Goal: Transaction & Acquisition: Purchase product/service

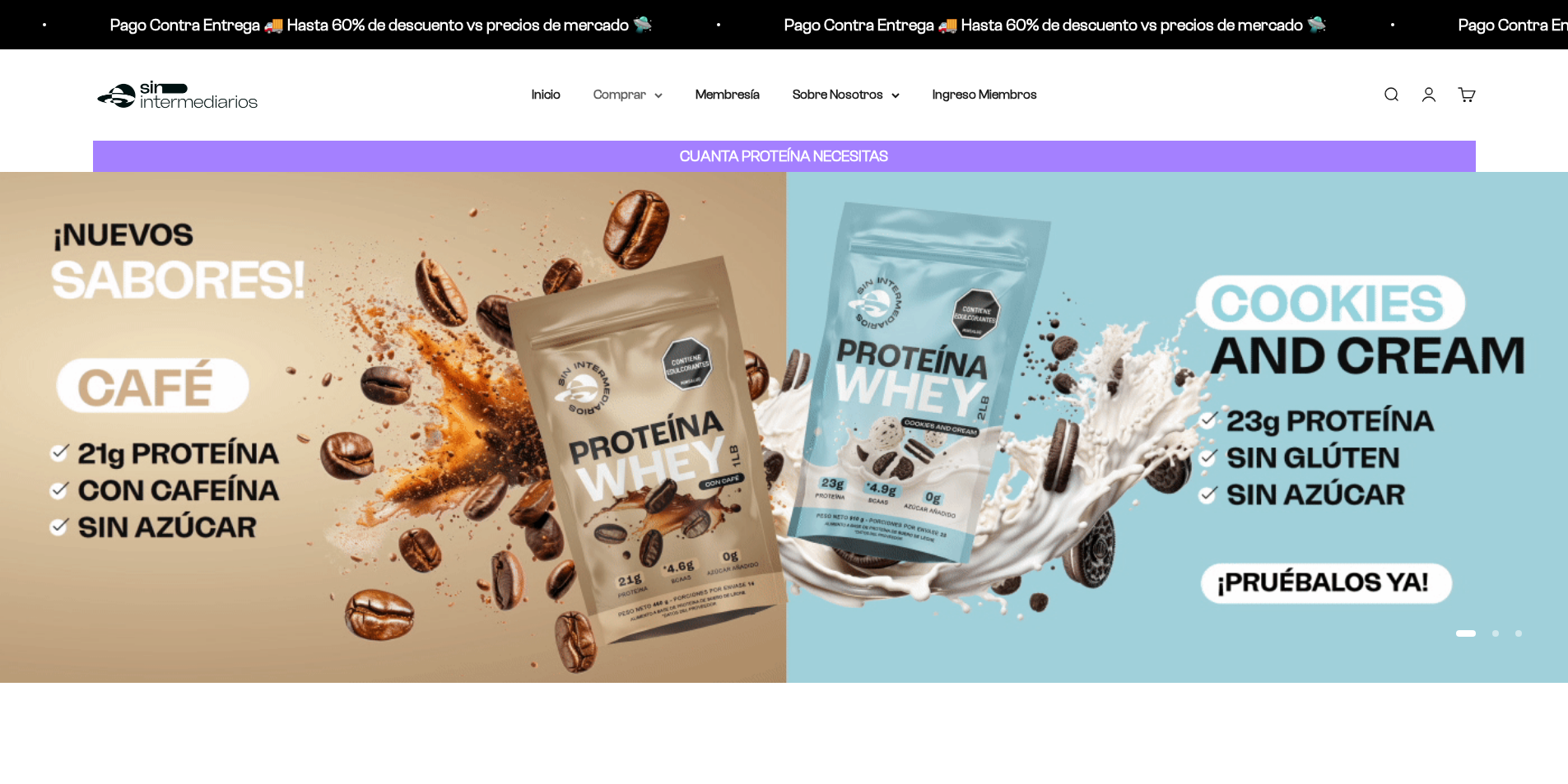
click at [623, 98] on summary "Comprar" at bounding box center [628, 94] width 69 height 21
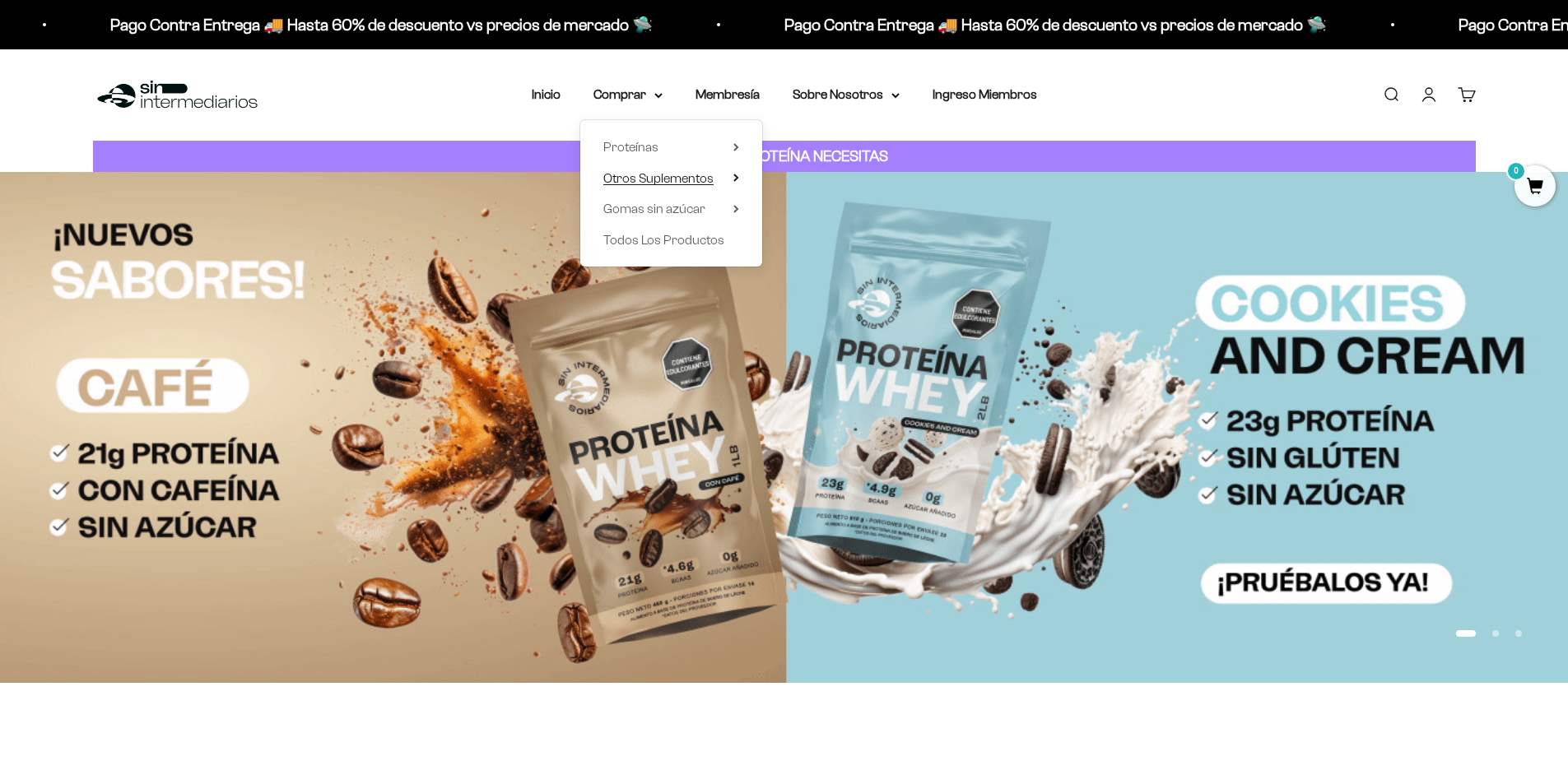
click at [660, 177] on span "Otros Suplementos" at bounding box center [658, 178] width 110 height 14
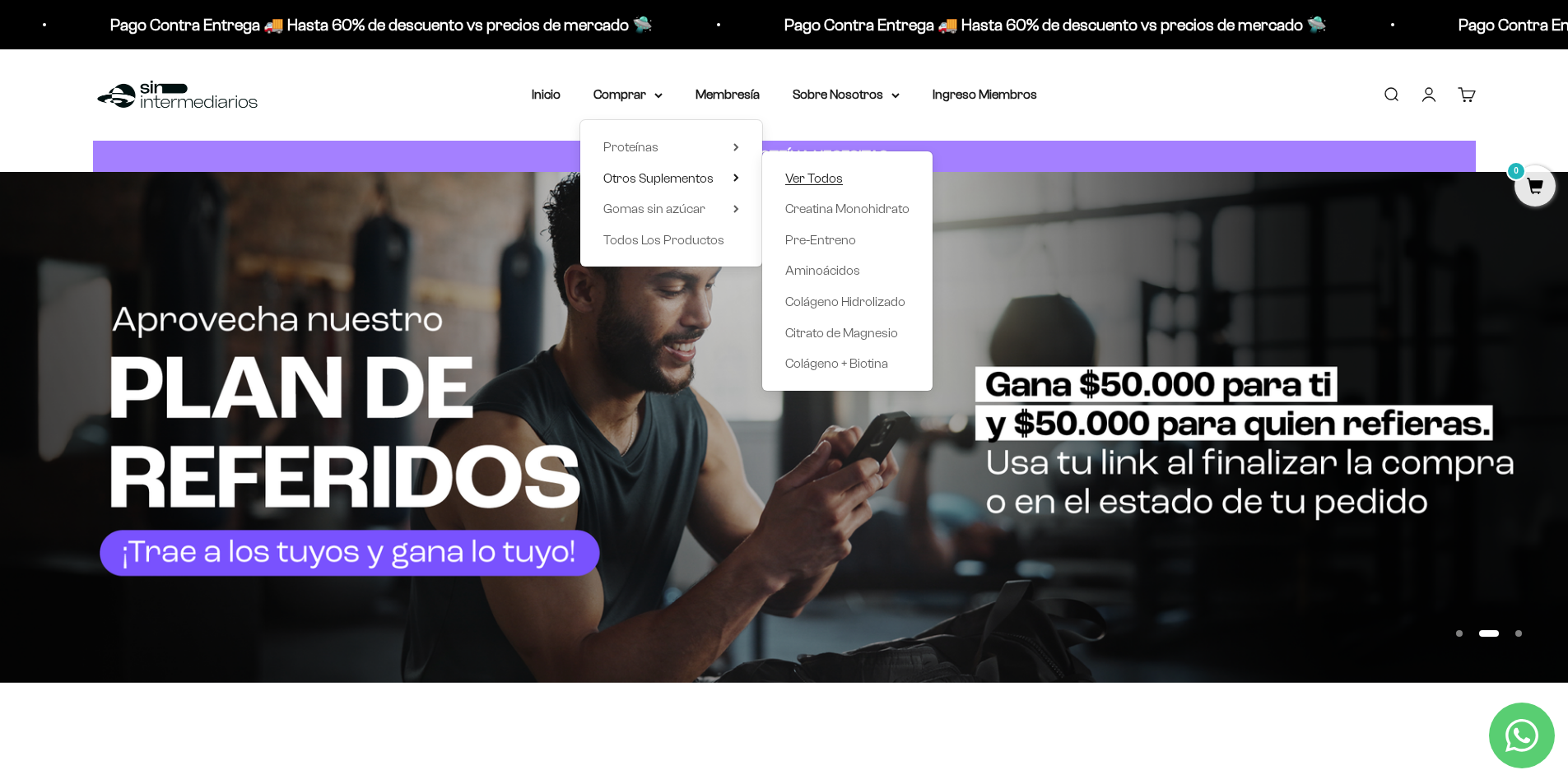
click at [839, 184] on span "Ver Todos" at bounding box center [814, 178] width 58 height 14
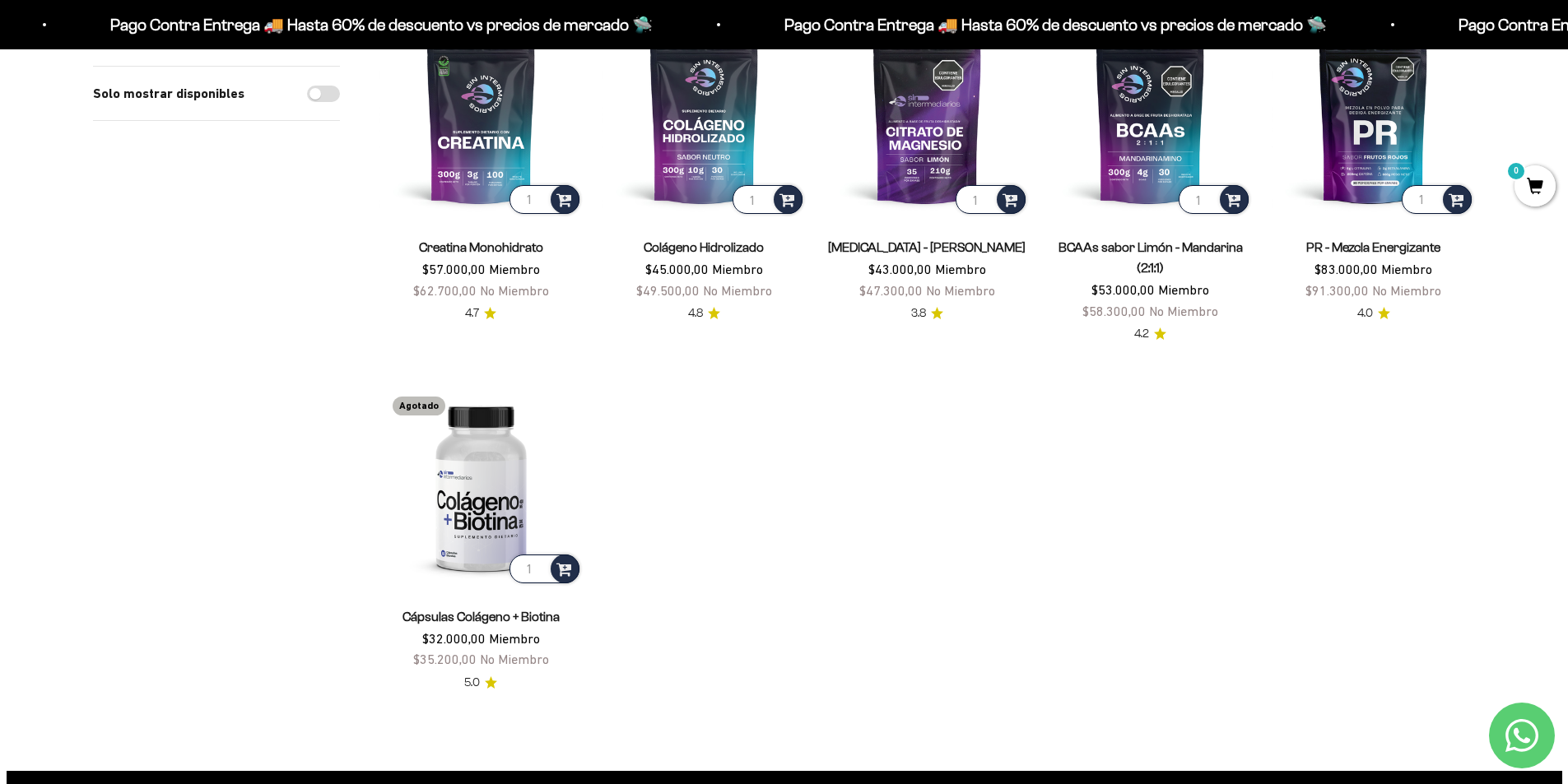
scroll to position [246, 0]
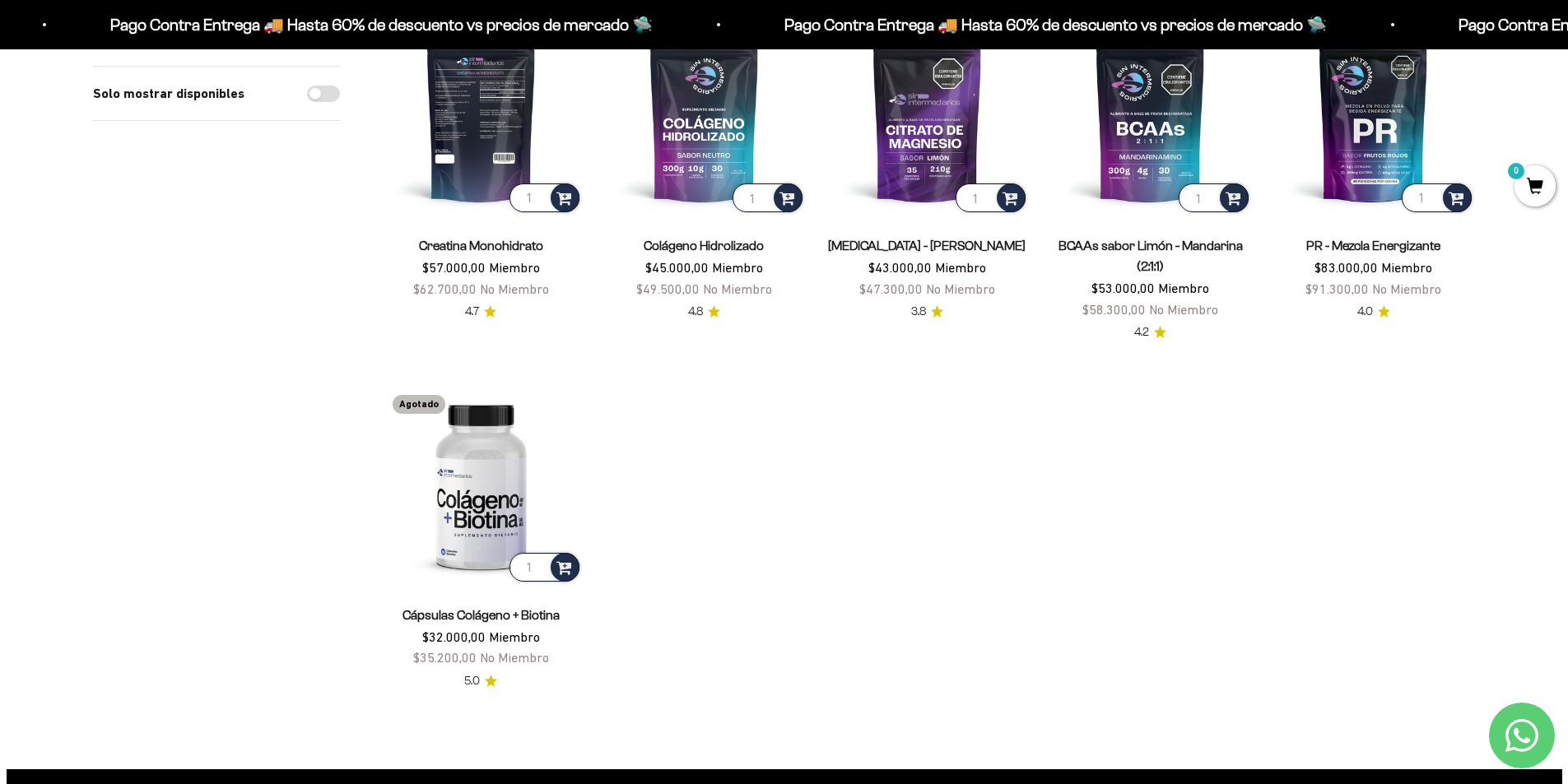
click at [461, 138] on img at bounding box center [481, 114] width 204 height 204
